Goal: Consume media (video, audio)

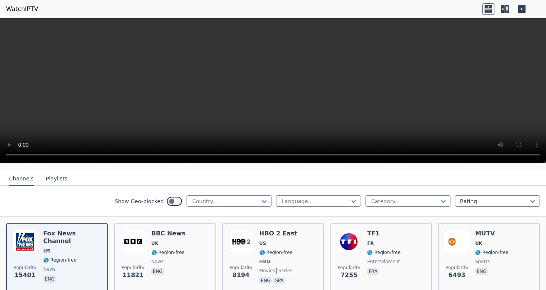
scroll to position [76, 0]
click at [296, 198] on div at bounding box center [315, 201] width 69 height 8
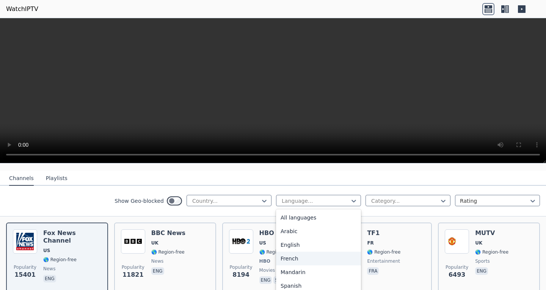
scroll to position [38, 0]
click at [285, 243] on div "Spanish" at bounding box center [318, 248] width 85 height 14
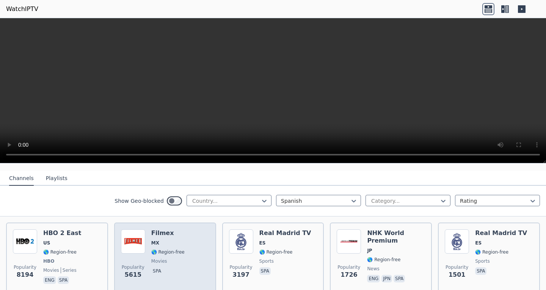
click at [138, 236] on img at bounding box center [133, 241] width 24 height 24
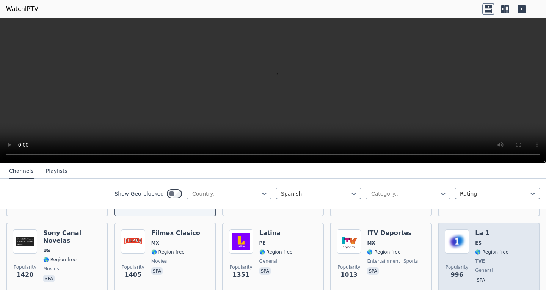
scroll to position [227, 0]
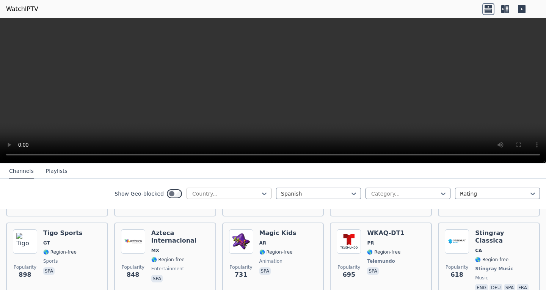
click at [229, 198] on div "Country..." at bounding box center [228, 193] width 85 height 11
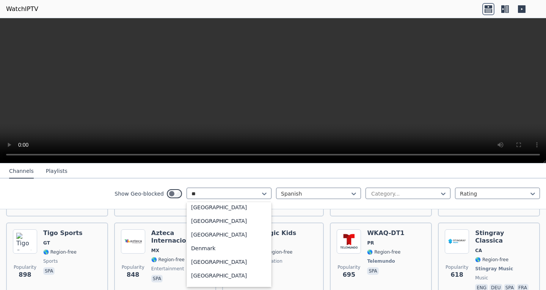
scroll to position [0, 0]
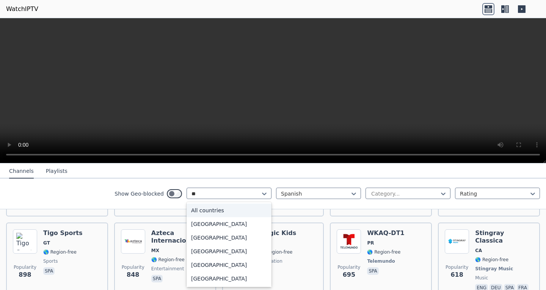
type input "*"
type input "***"
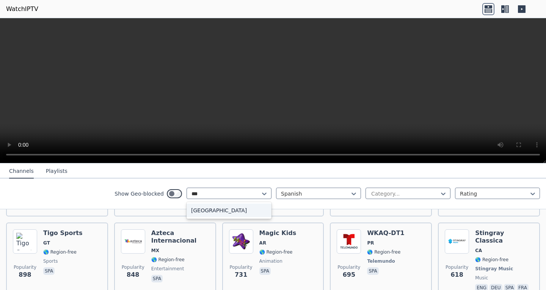
click at [219, 205] on div "[GEOGRAPHIC_DATA]" at bounding box center [228, 210] width 85 height 14
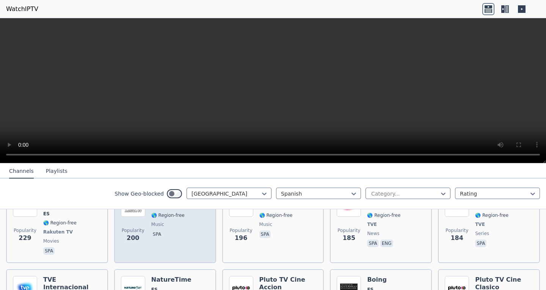
scroll to position [265, 0]
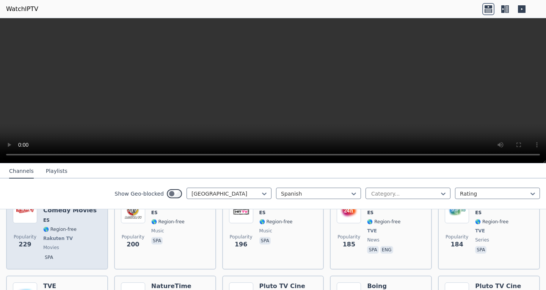
click at [44, 217] on span "ES" at bounding box center [46, 220] width 6 height 6
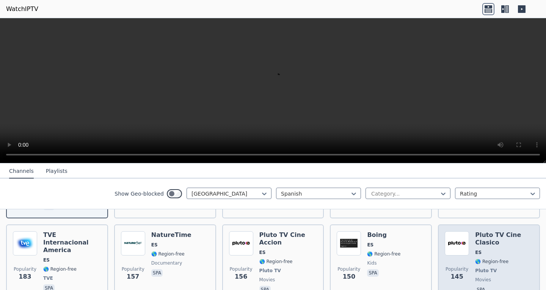
scroll to position [303, 0]
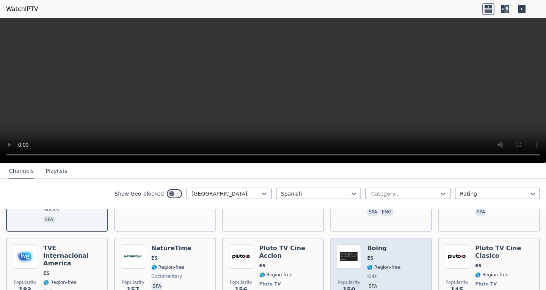
click at [340, 247] on img at bounding box center [348, 256] width 24 height 24
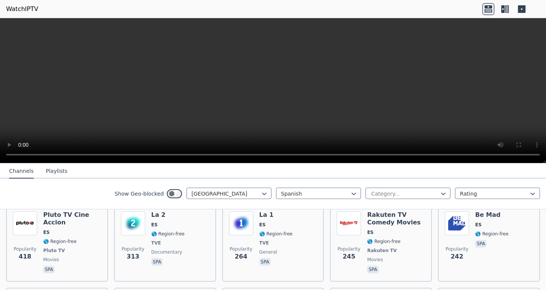
scroll to position [38, 0]
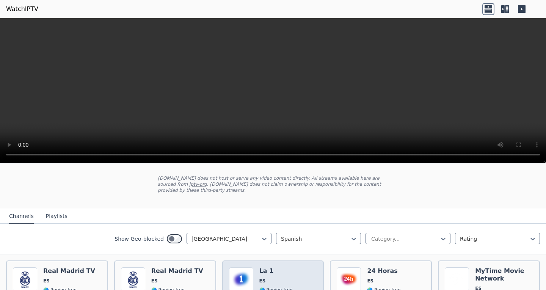
click at [291, 274] on div "Popularity 996 La 1 ES 🌎 Region-free TVE general spa" at bounding box center [273, 295] width 88 height 56
